Goal: Task Accomplishment & Management: Manage account settings

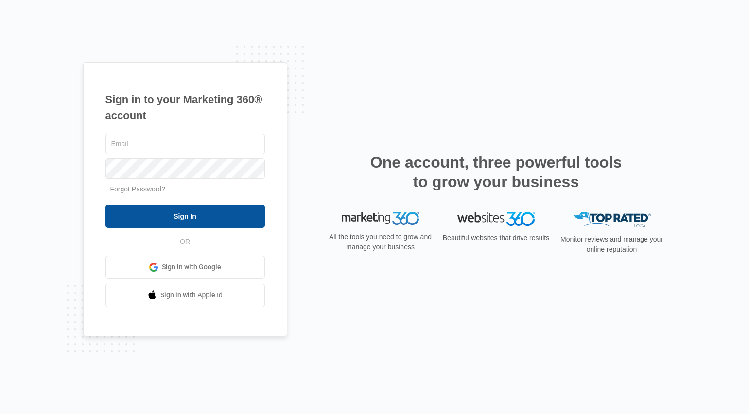
type input "[EMAIL_ADDRESS][DOMAIN_NAME]"
click at [164, 215] on input "Sign In" at bounding box center [184, 216] width 159 height 23
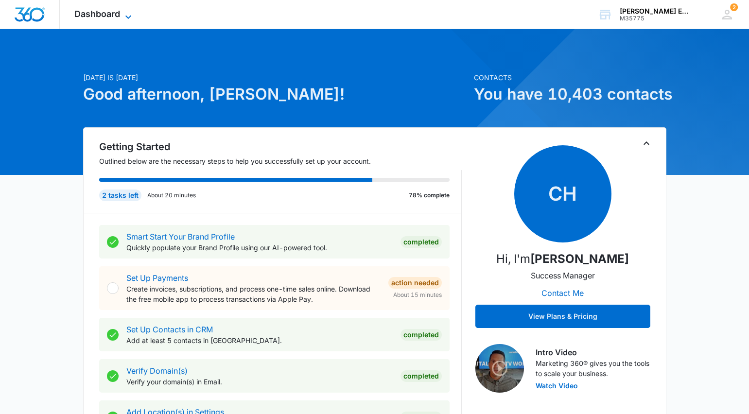
click at [133, 16] on icon at bounding box center [128, 17] width 12 height 12
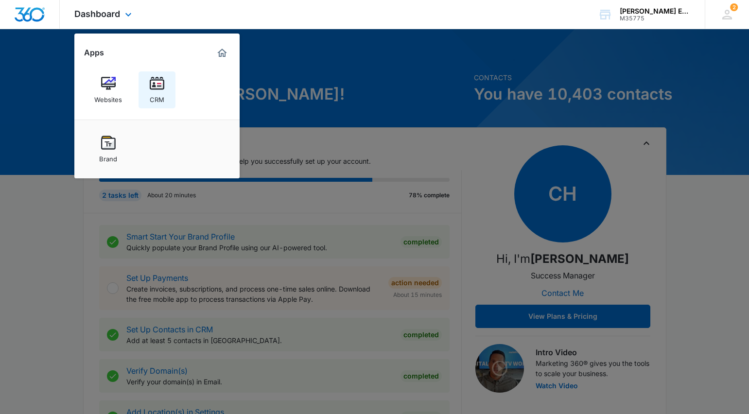
click at [159, 82] on img at bounding box center [157, 83] width 15 height 15
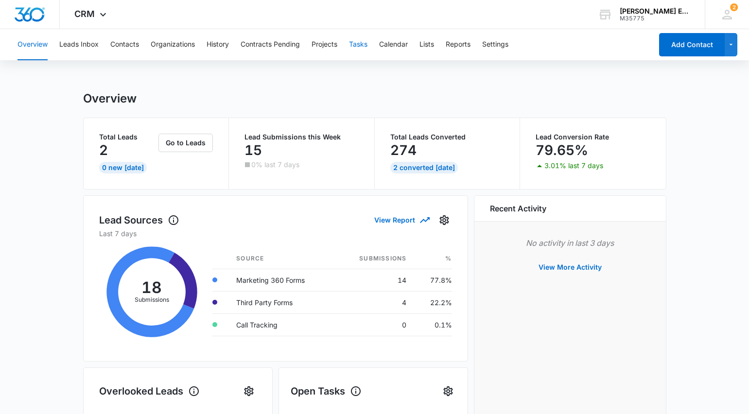
click at [357, 41] on button "Tasks" at bounding box center [358, 44] width 18 height 31
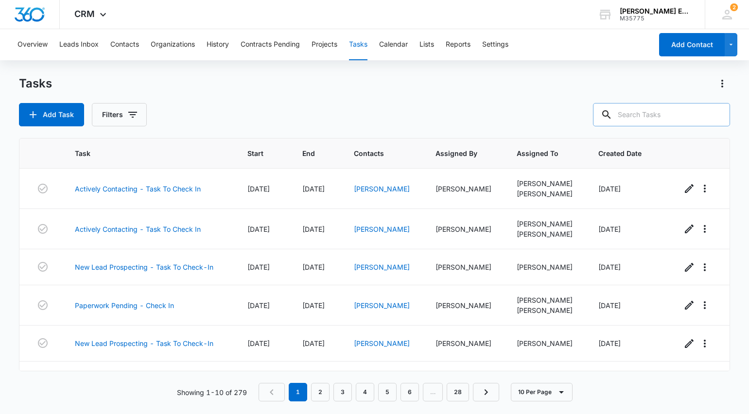
click at [636, 114] on input "text" at bounding box center [661, 114] width 137 height 23
type input "[PERSON_NAME]"
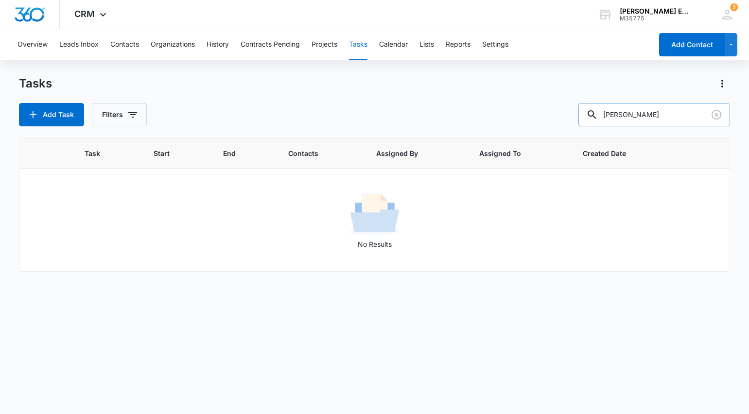
drag, startPoint x: 646, startPoint y: 116, endPoint x: 641, endPoint y: 117, distance: 5.9
click at [641, 117] on input "[PERSON_NAME]" at bounding box center [654, 114] width 152 height 23
click at [716, 117] on icon "Clear" at bounding box center [717, 115] width 12 height 12
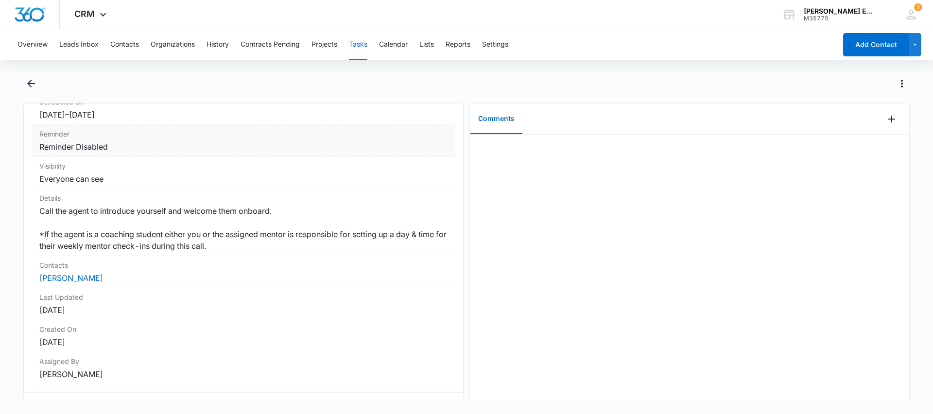
scroll to position [135, 0]
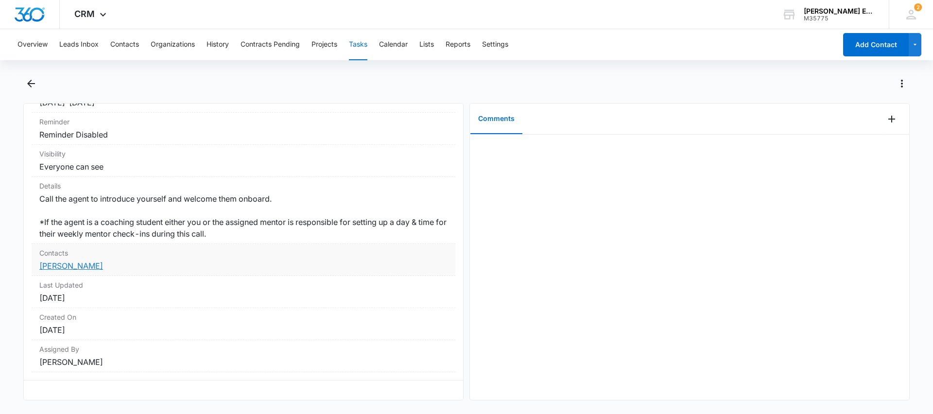
click at [71, 265] on link "Misty Minnick" at bounding box center [71, 266] width 64 height 10
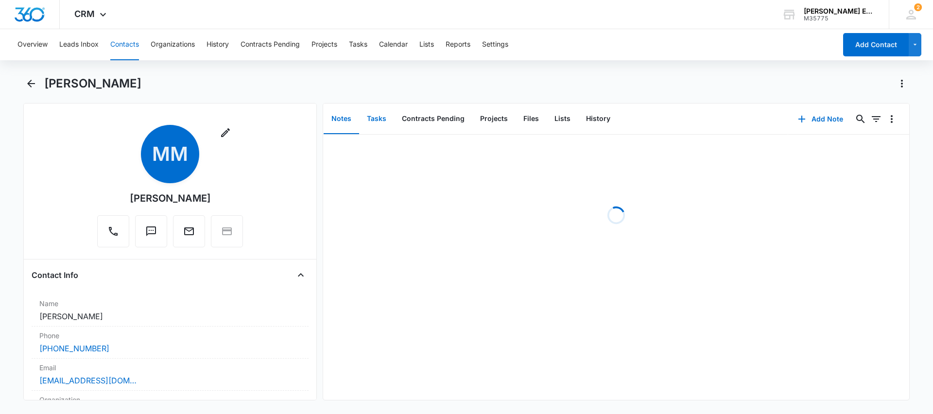
click at [380, 119] on button "Tasks" at bounding box center [376, 119] width 35 height 30
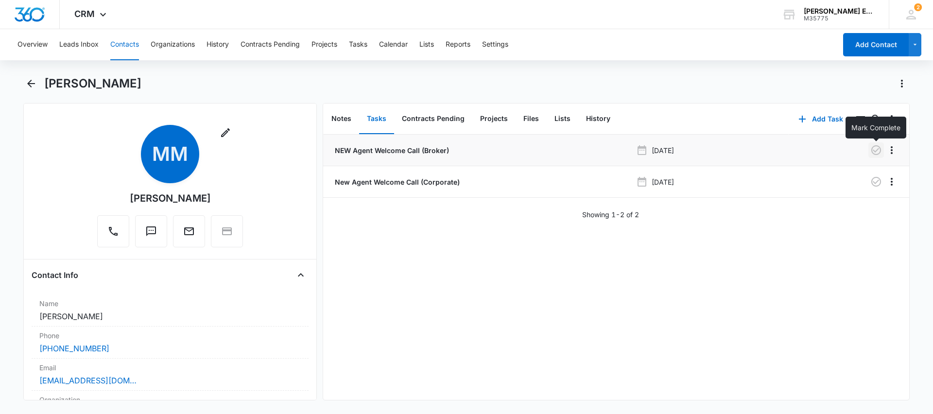
click at [749, 151] on icon "button" at bounding box center [877, 150] width 12 height 12
